Goal: Information Seeking & Learning: Learn about a topic

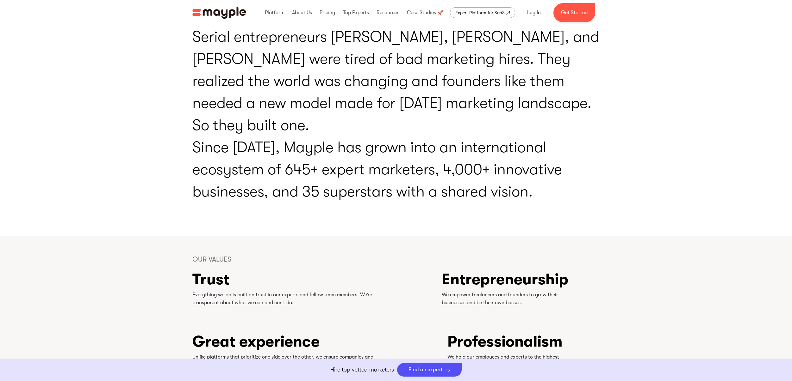
scroll to position [1314, 0]
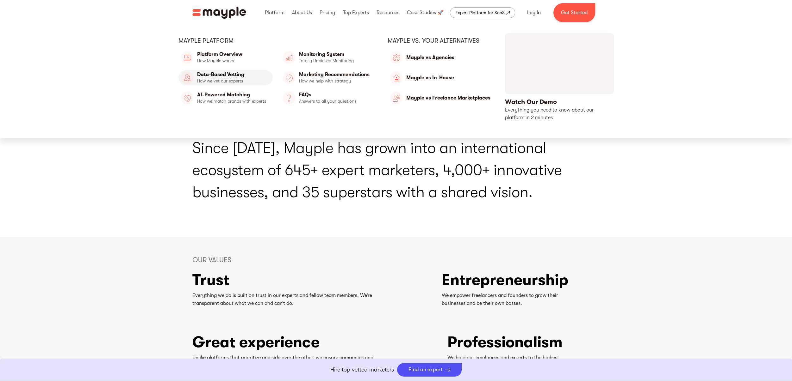
click at [239, 74] on link "Data-Based Vetting" at bounding box center [225, 77] width 94 height 15
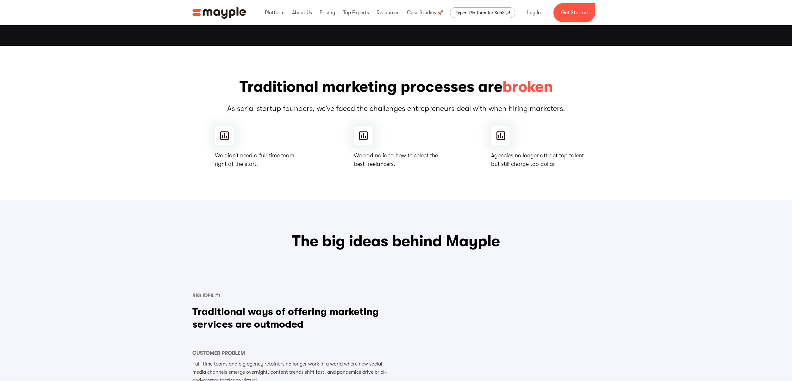
scroll to position [0, 0]
